Goal: Transaction & Acquisition: Subscribe to service/newsletter

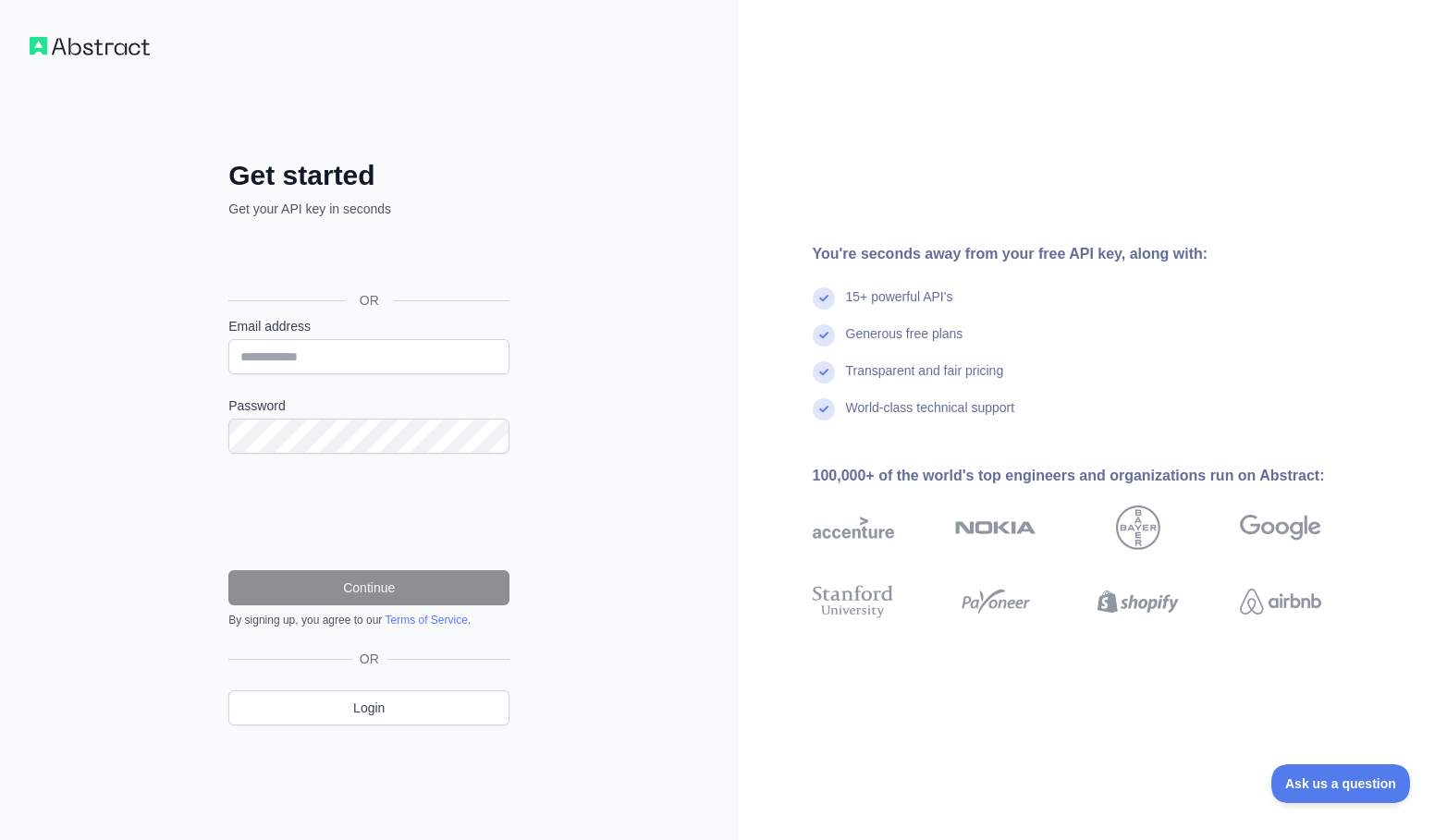
click at [372, 264] on div "Über Google anmelden. Wird in neuem Tab geöffnet." at bounding box center [367, 259] width 278 height 41
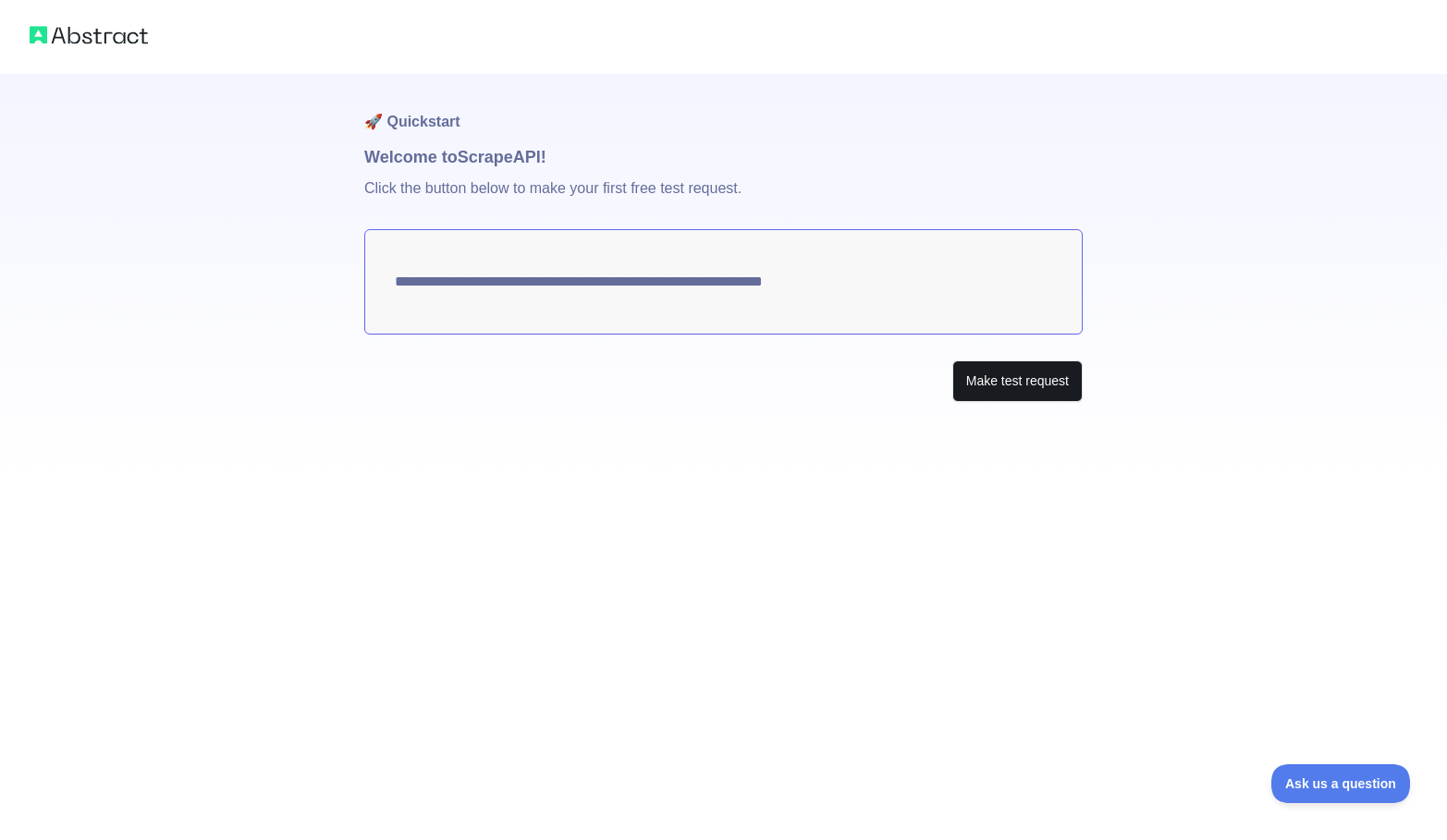
click at [1035, 394] on button "Make test request" at bounding box center [1017, 381] width 130 height 42
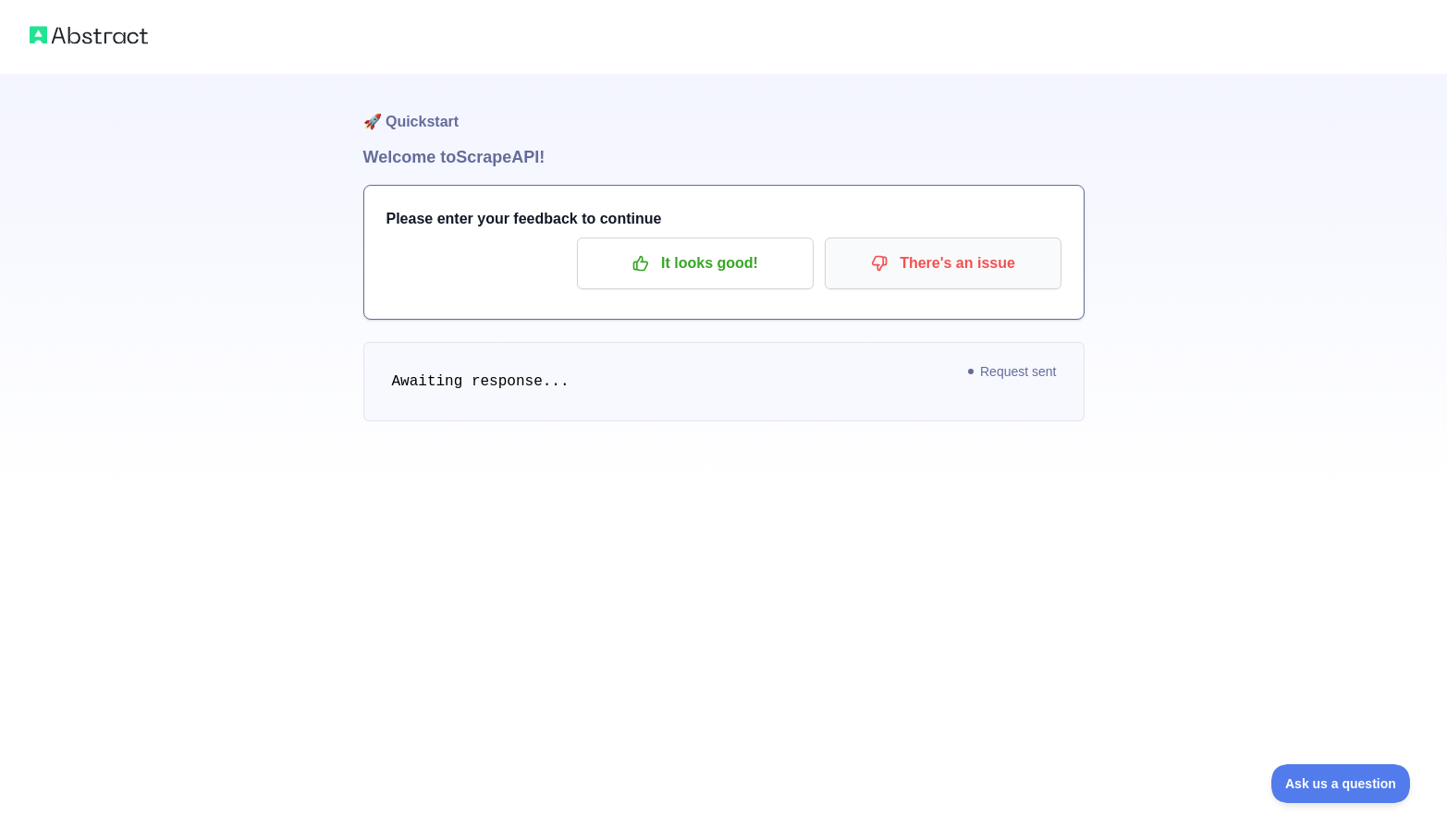
click at [952, 276] on p "There's an issue" at bounding box center [943, 264] width 209 height 32
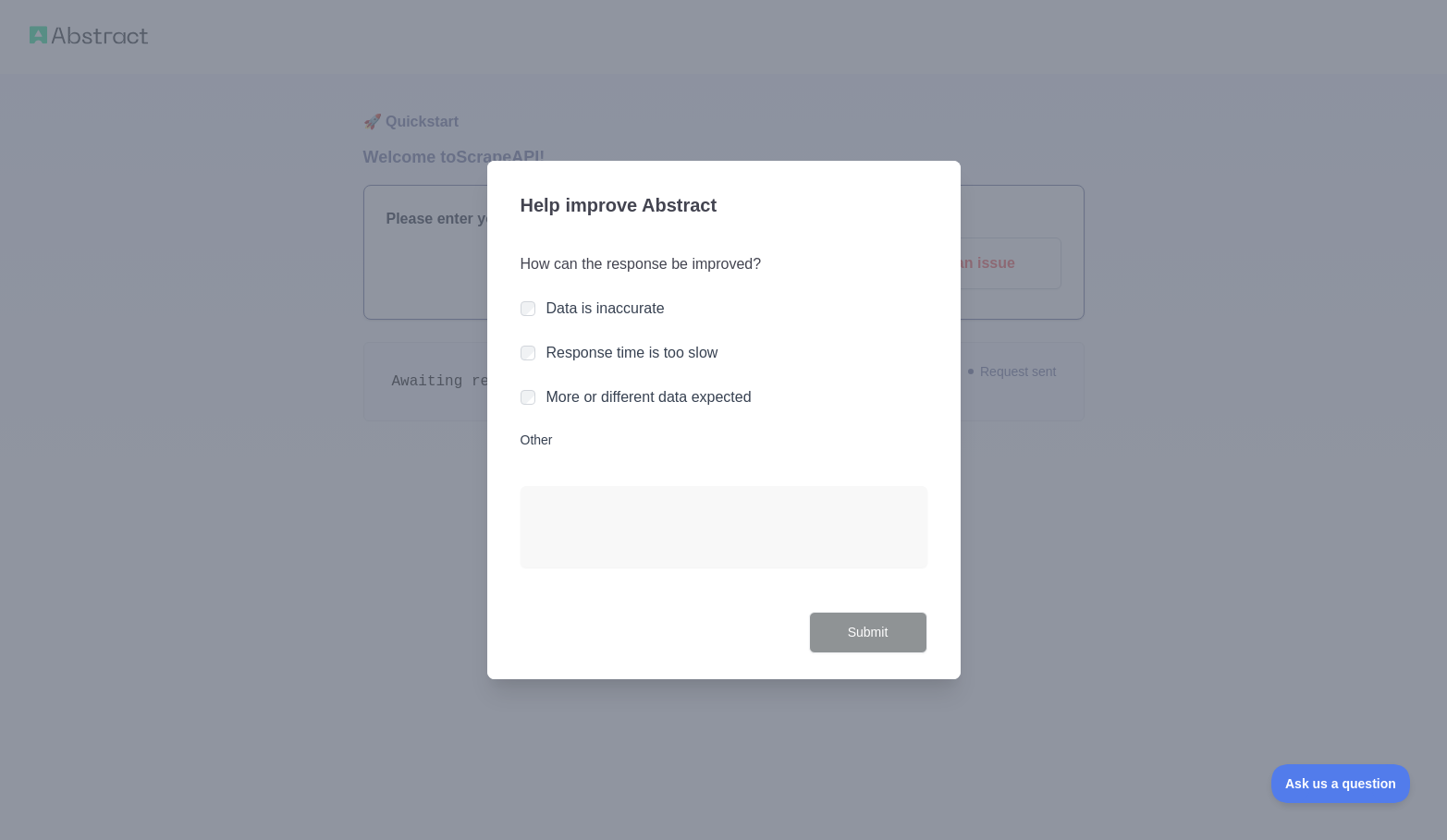
click at [612, 356] on label "Response time is too slow" at bounding box center [632, 352] width 172 height 16
click at [856, 624] on button "Submit" at bounding box center [867, 632] width 118 height 42
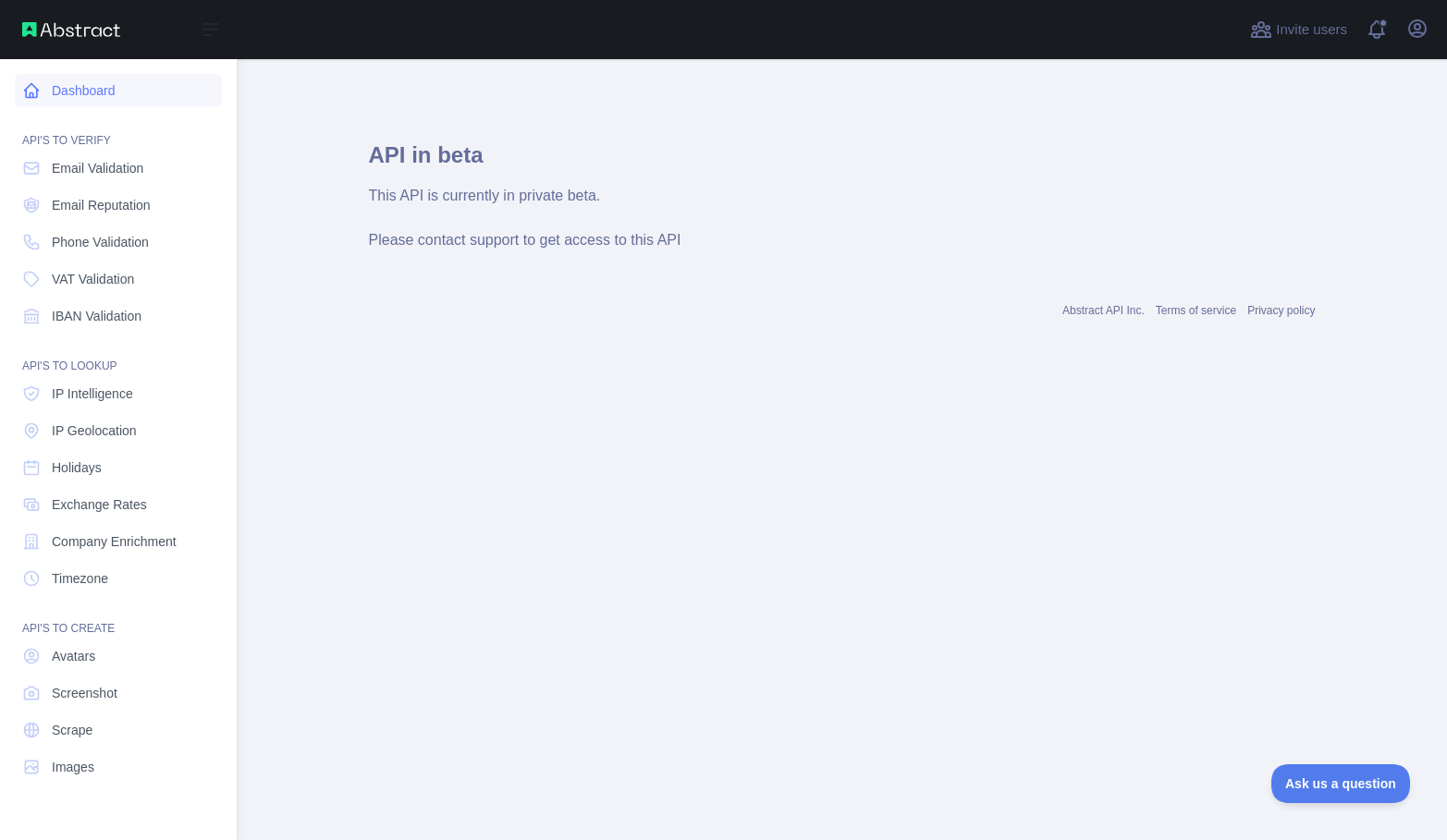
click at [29, 92] on icon at bounding box center [32, 90] width 19 height 19
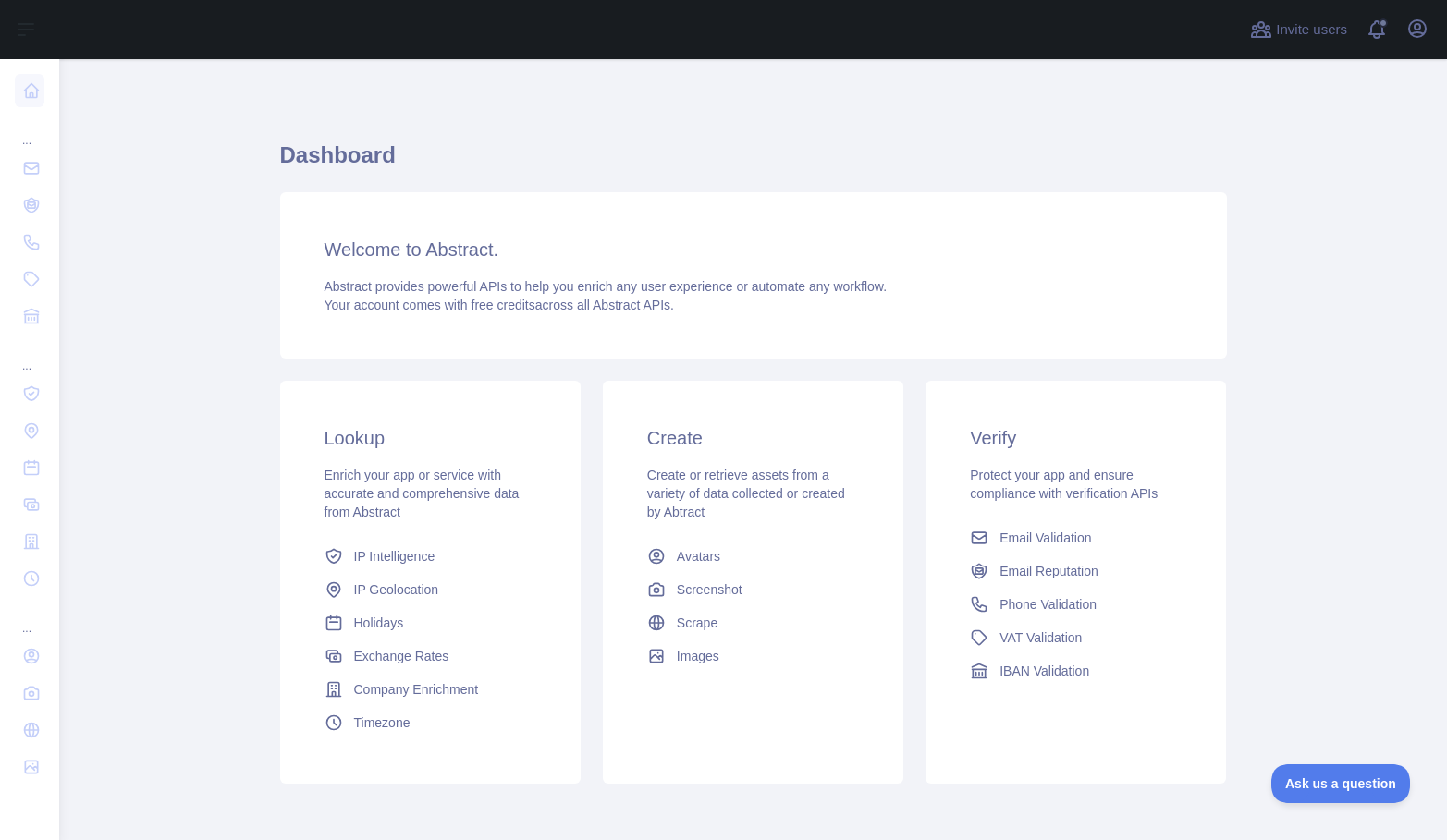
scroll to position [-6, 0]
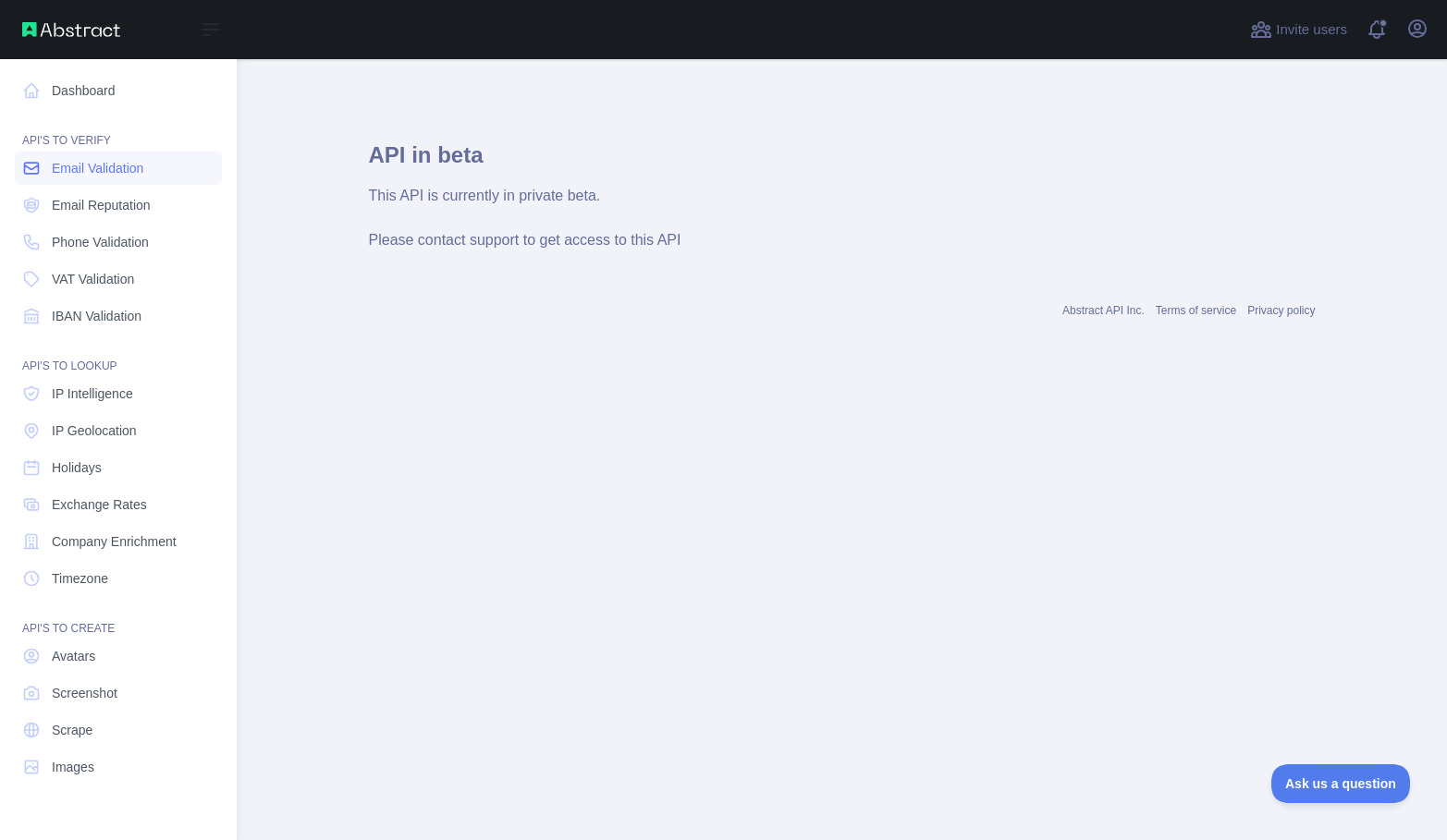
click at [110, 171] on span "Email Validation" at bounding box center [98, 169] width 91 height 19
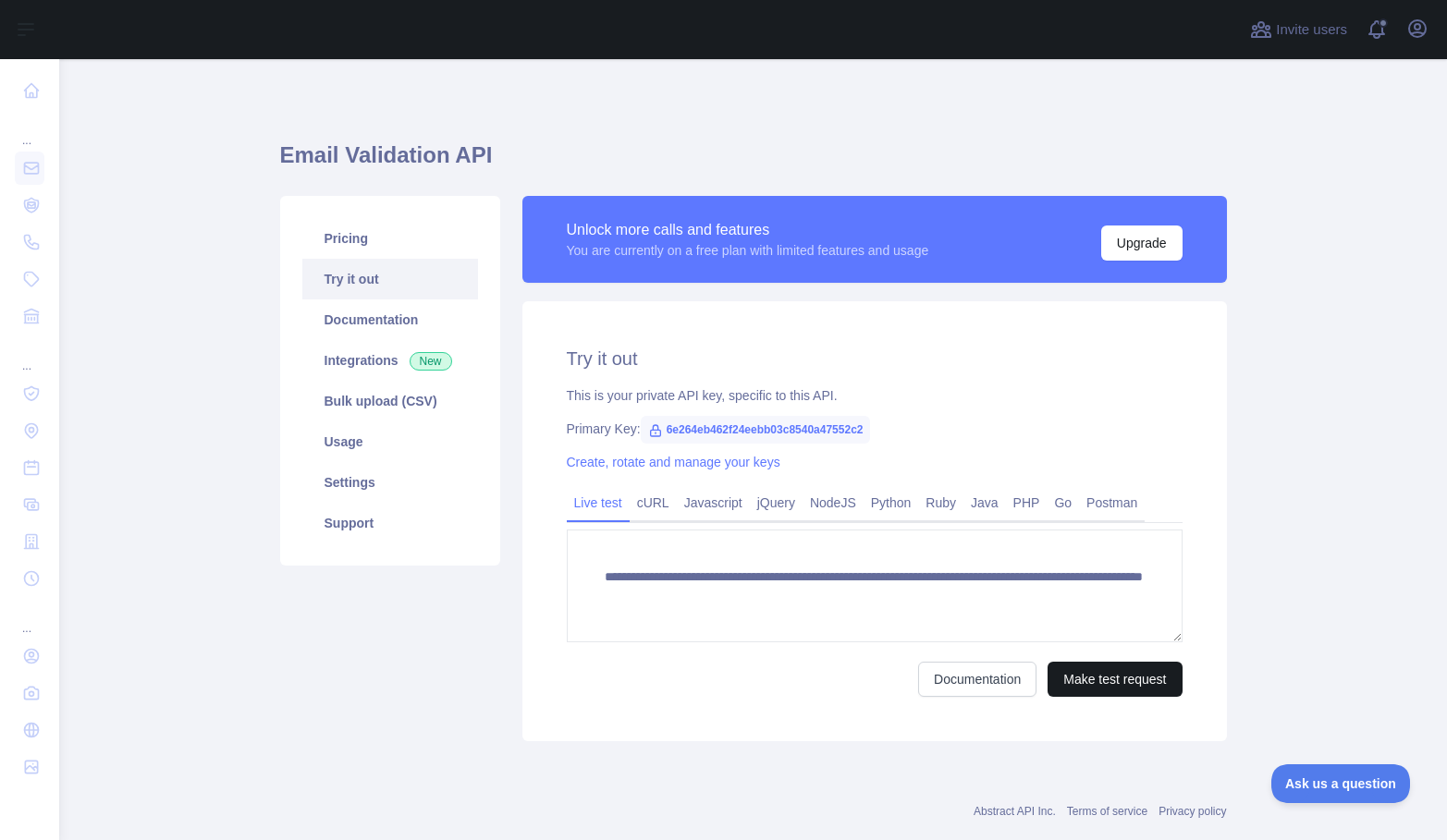
click at [1122, 681] on button "Make test request" at bounding box center [1114, 679] width 134 height 35
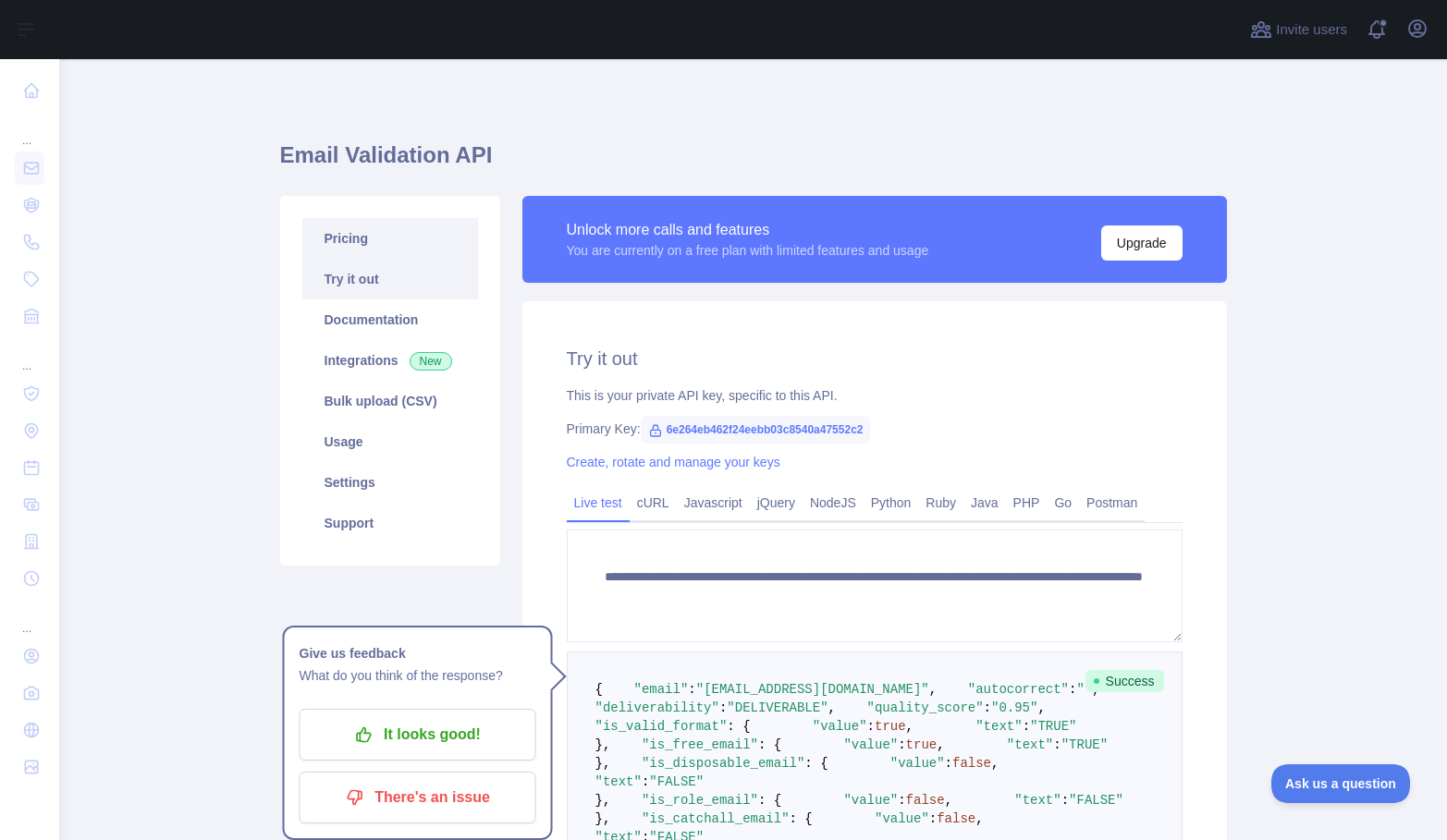
click at [353, 237] on link "Pricing" at bounding box center [389, 238] width 176 height 41
